Goal: Task Accomplishment & Management: Manage account settings

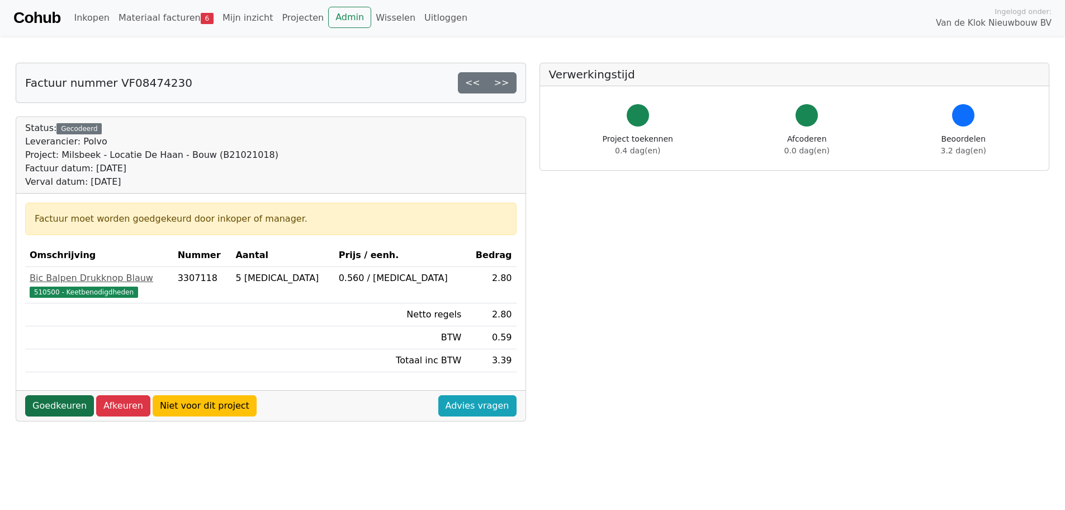
click at [54, 403] on link "Goedkeuren" at bounding box center [59, 405] width 69 height 21
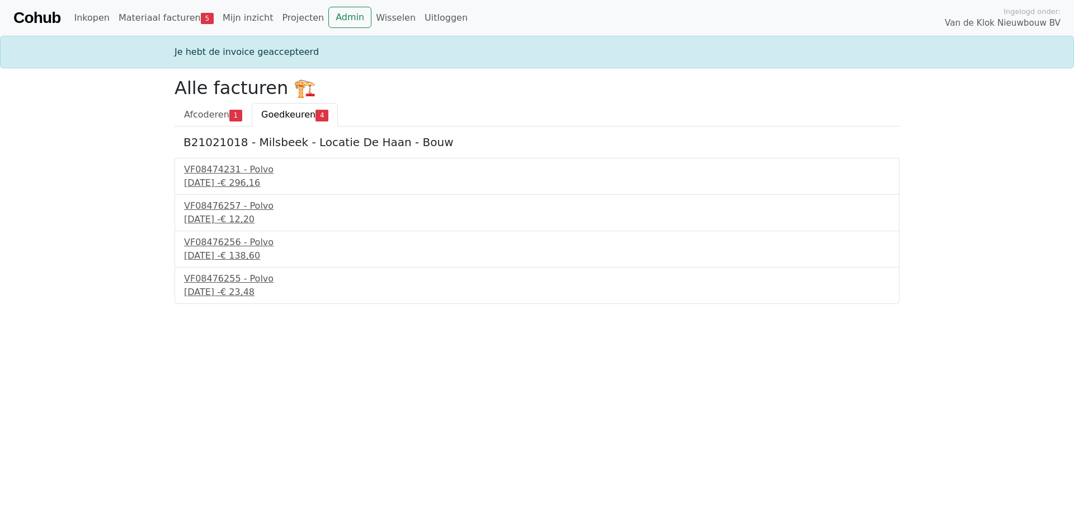
click at [279, 116] on span "Goedkeuren" at bounding box center [288, 114] width 54 height 11
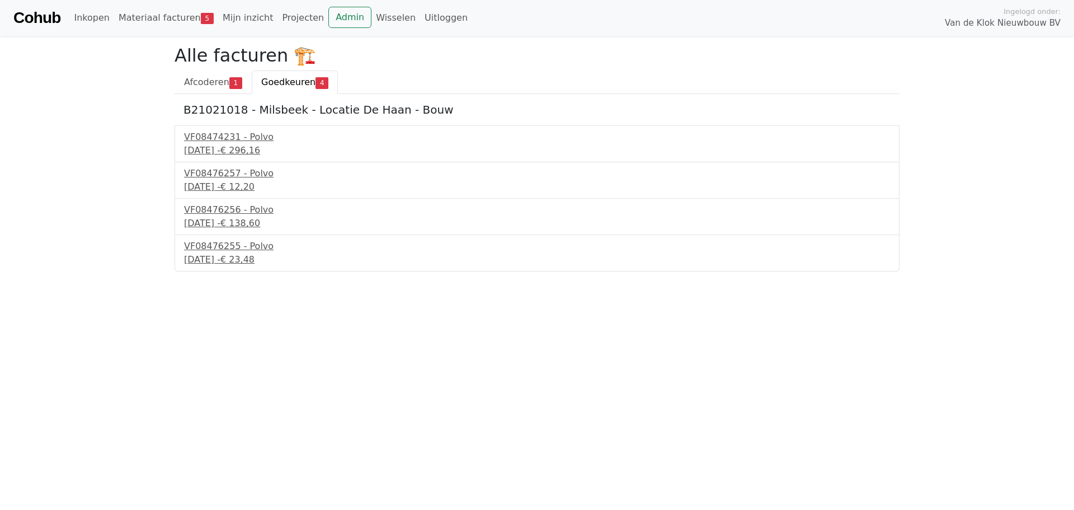
click at [218, 172] on div "VF08476257 - Polvo" at bounding box center [537, 173] width 706 height 13
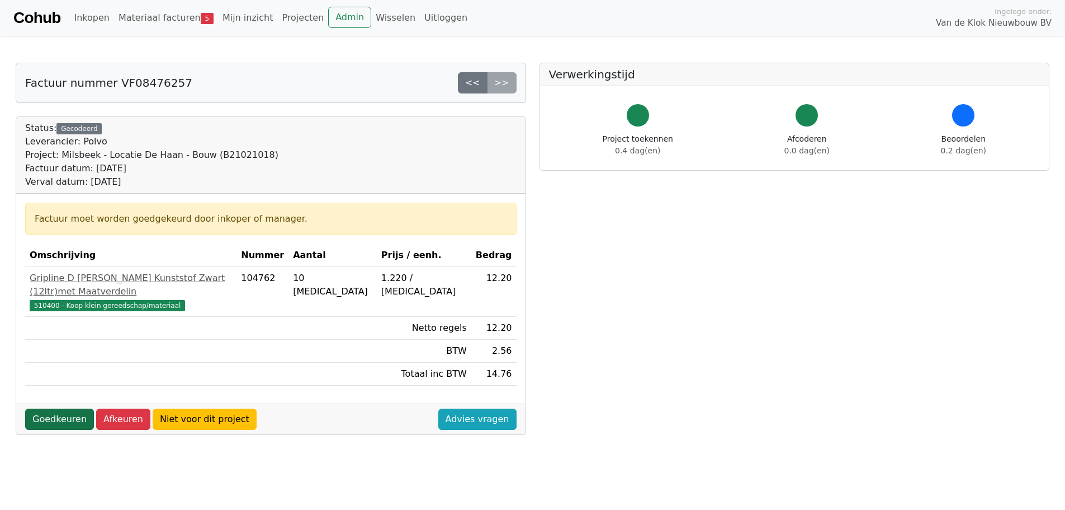
click at [57, 408] on link "Goedkeuren" at bounding box center [59, 418] width 69 height 21
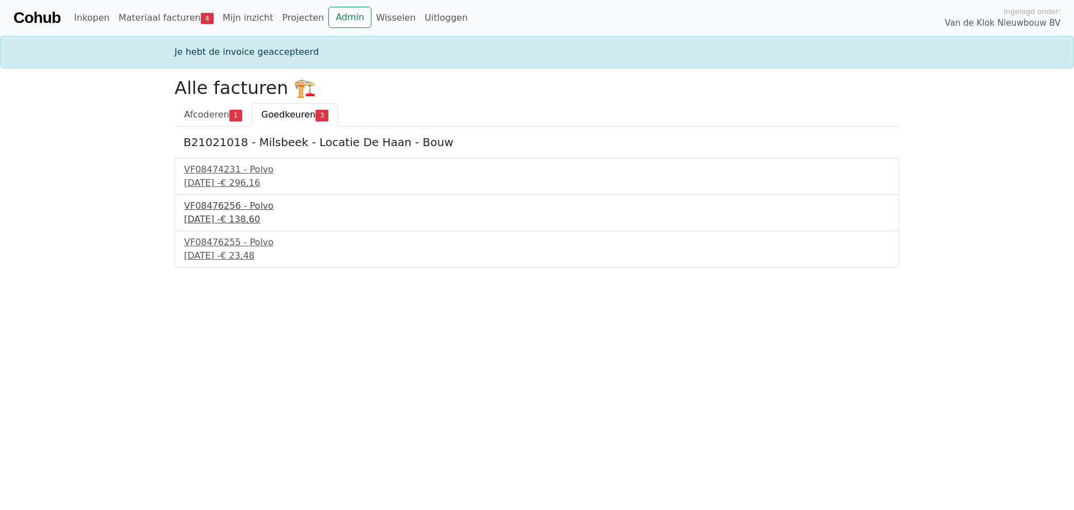
click at [219, 211] on div "VF08476256 - Polvo" at bounding box center [537, 205] width 706 height 13
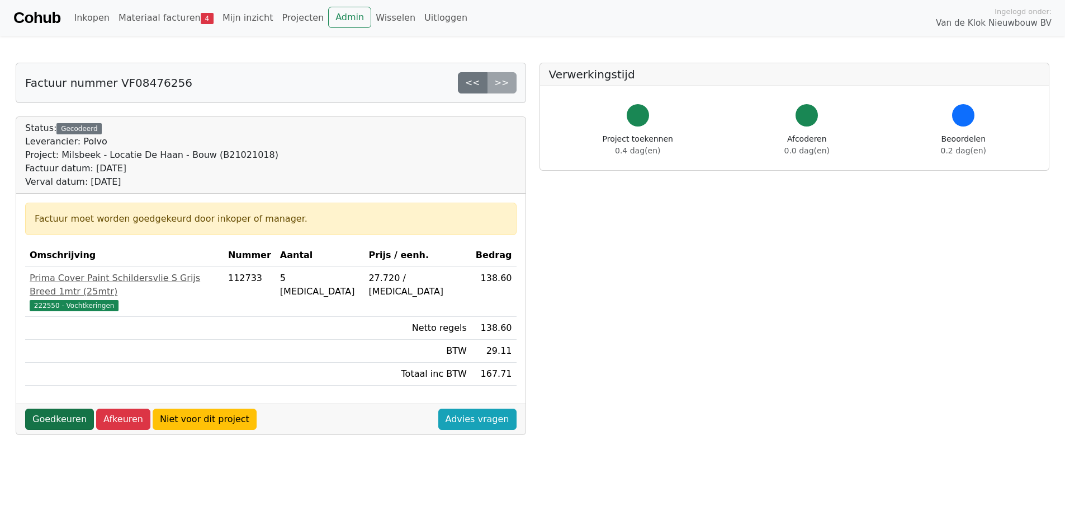
click at [58, 408] on link "Goedkeuren" at bounding box center [59, 418] width 69 height 21
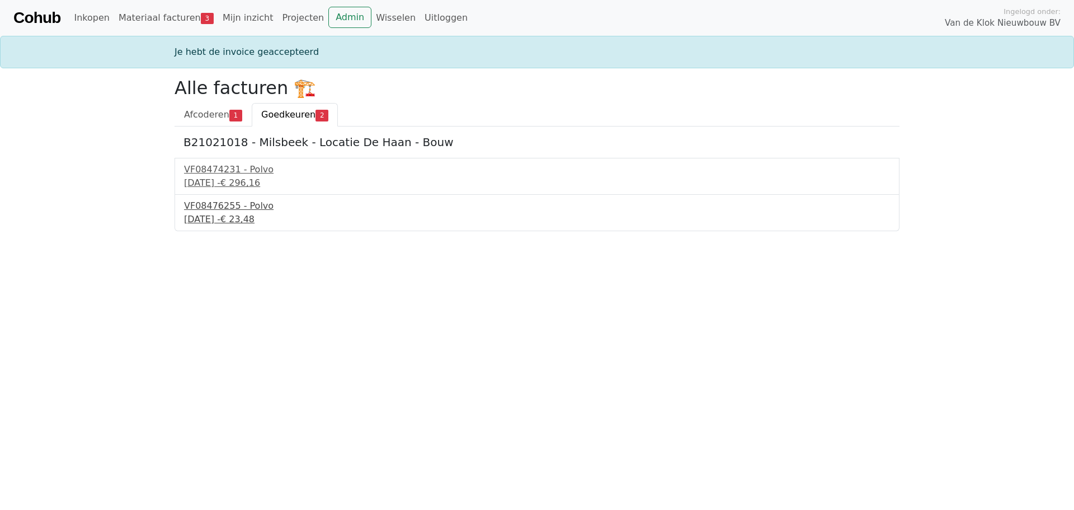
click at [225, 213] on div "8 september 2025 - € 23,48" at bounding box center [537, 219] width 706 height 13
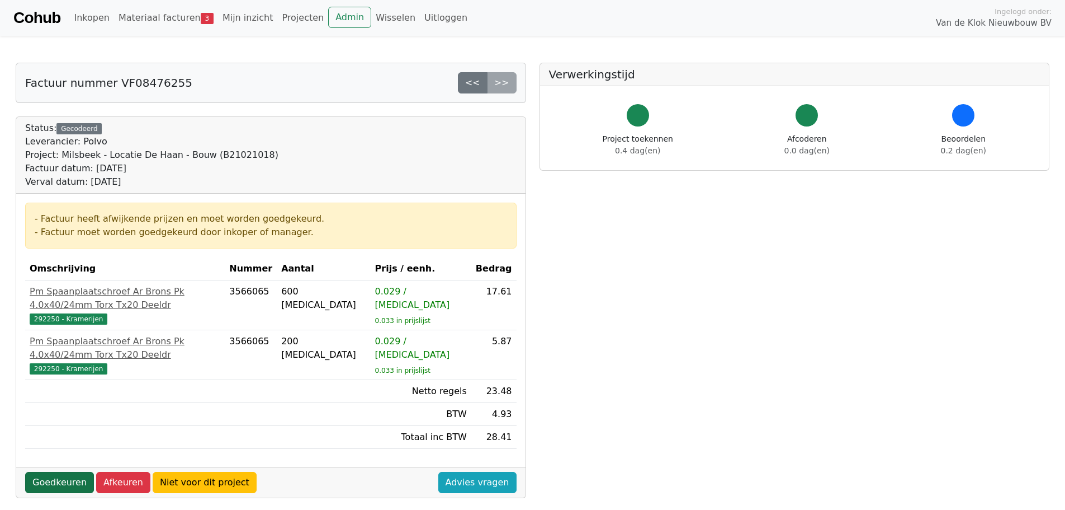
click at [49, 471] on link "Goedkeuren" at bounding box center [59, 481] width 69 height 21
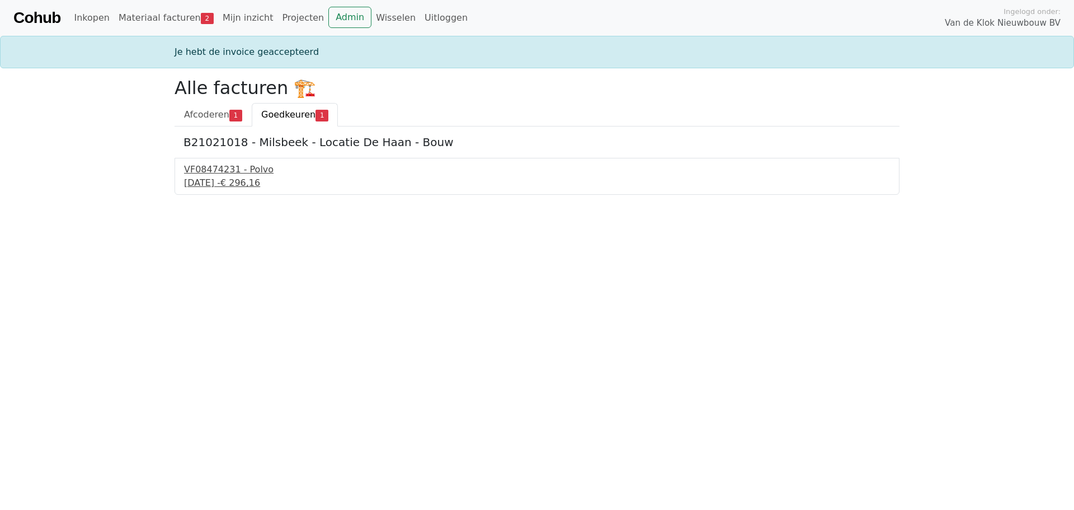
click at [224, 171] on div "VF08474231 - Polvo" at bounding box center [537, 169] width 706 height 13
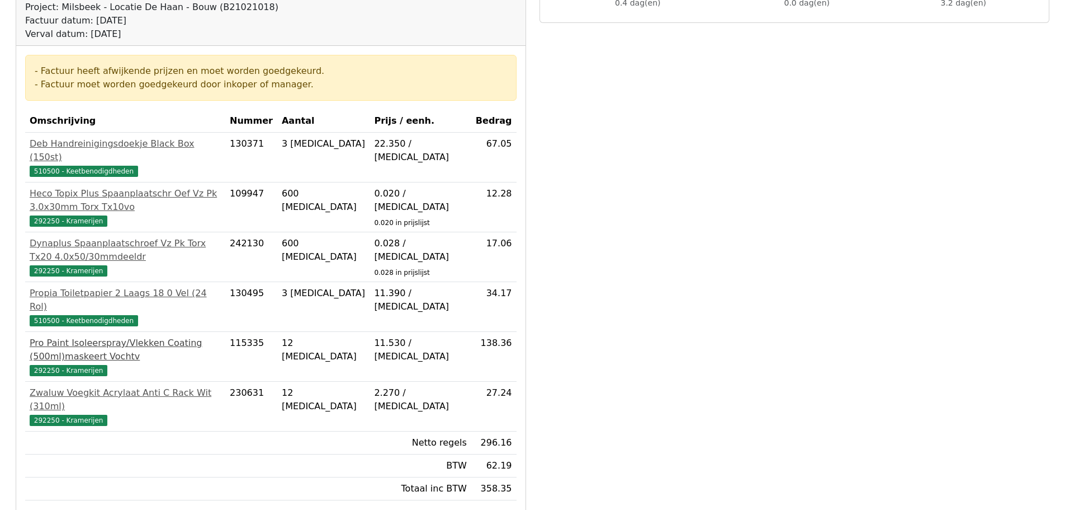
scroll to position [168, 0]
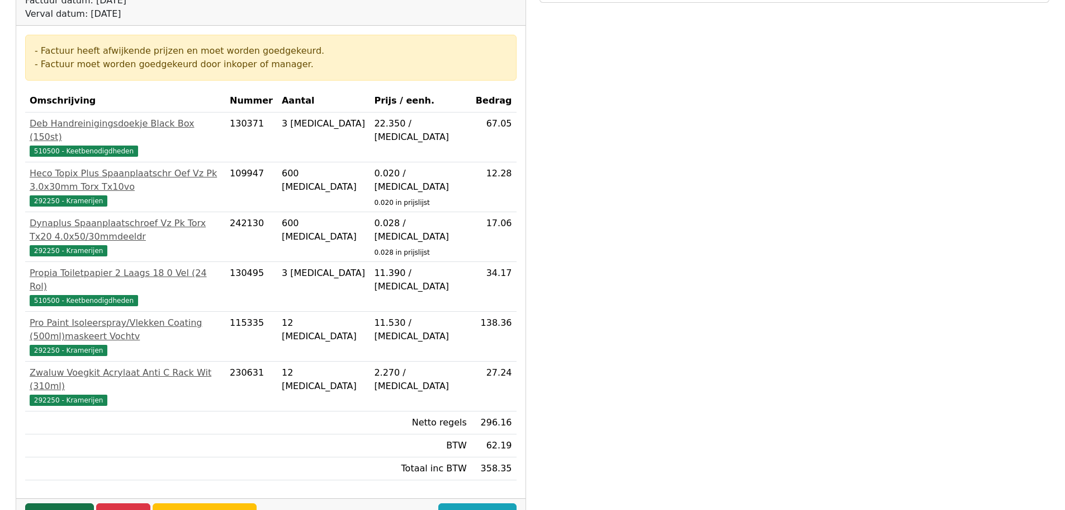
click at [58, 503] on link "Goedkeuren" at bounding box center [59, 513] width 69 height 21
